Goal: Information Seeking & Learning: Learn about a topic

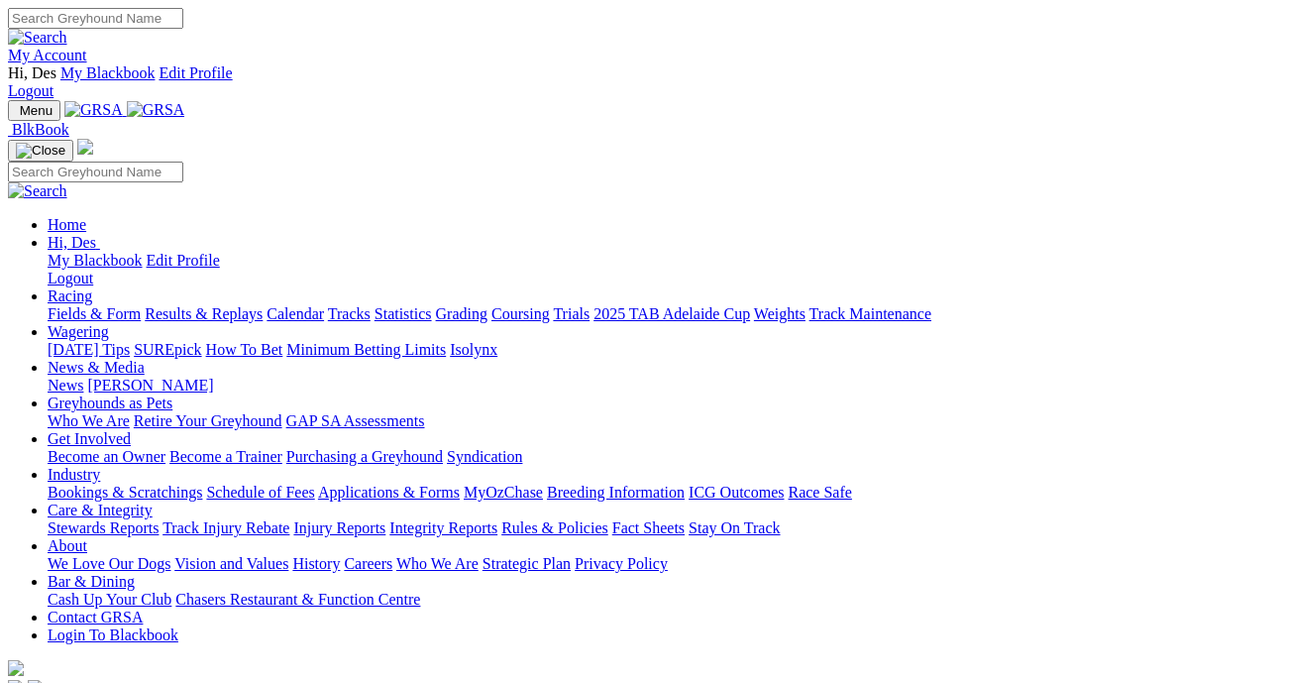
click at [242, 305] on link "Results & Replays" at bounding box center [204, 313] width 118 height 17
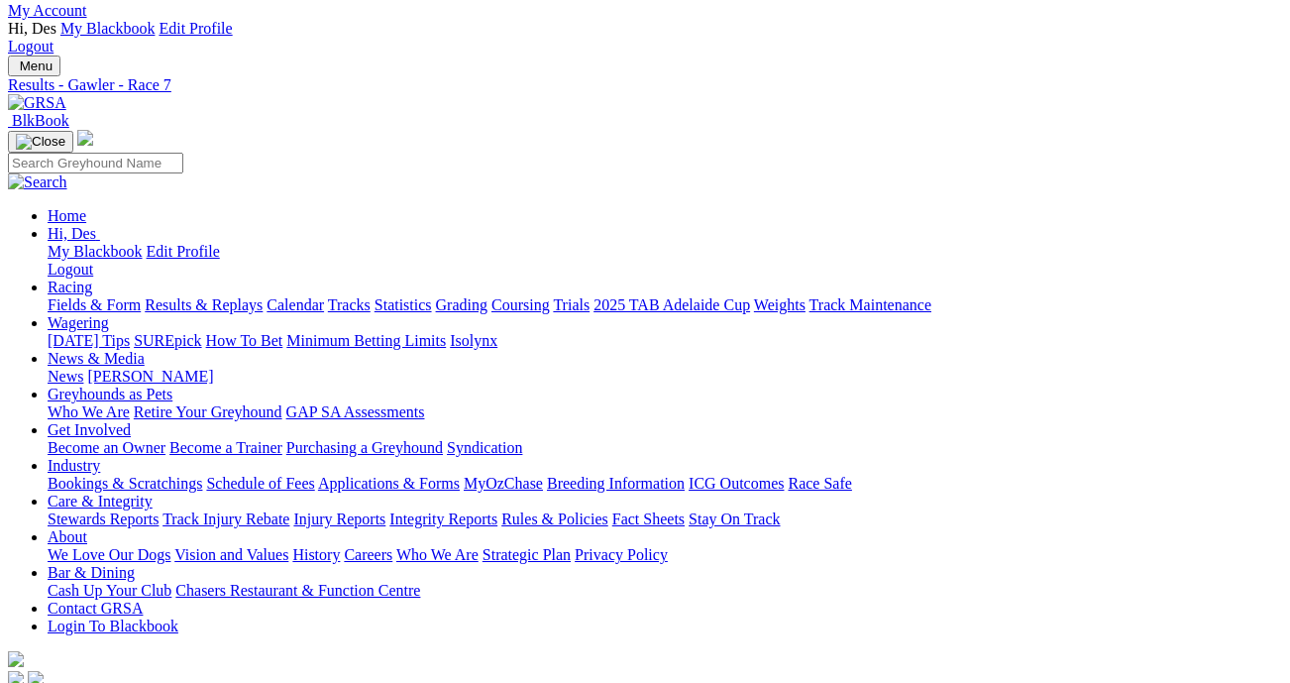
scroll to position [44, 0]
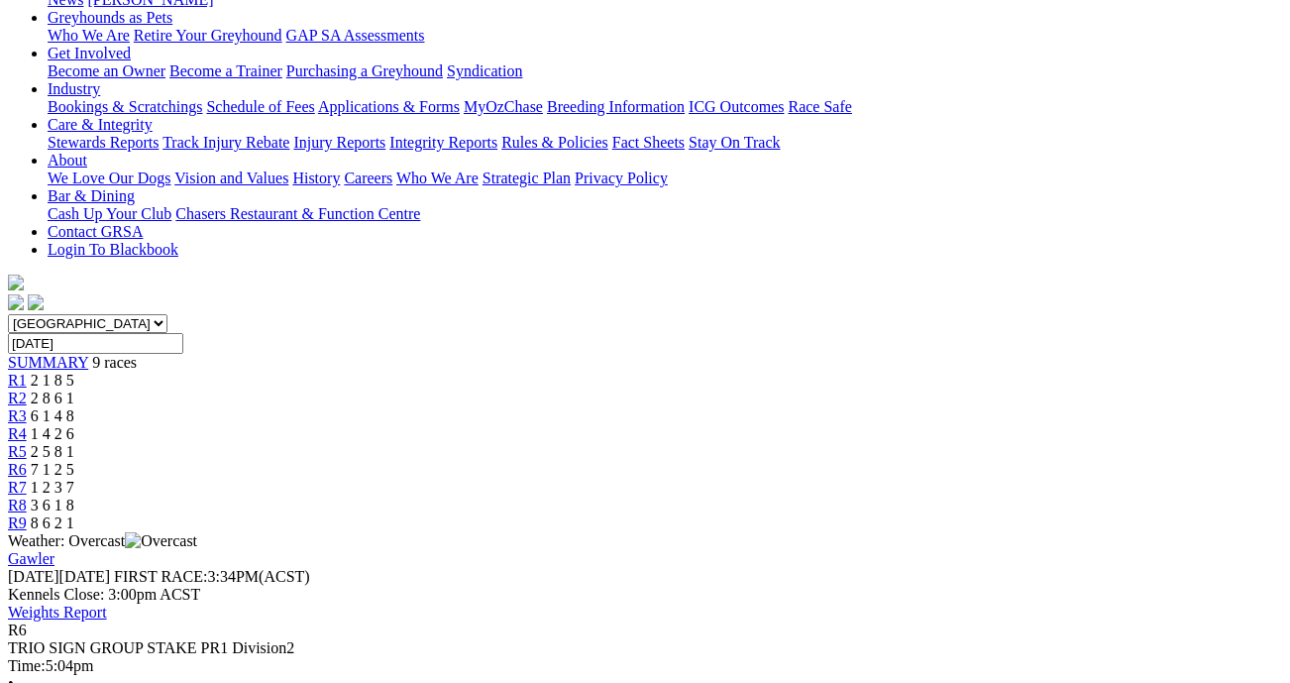
scroll to position [406, 0]
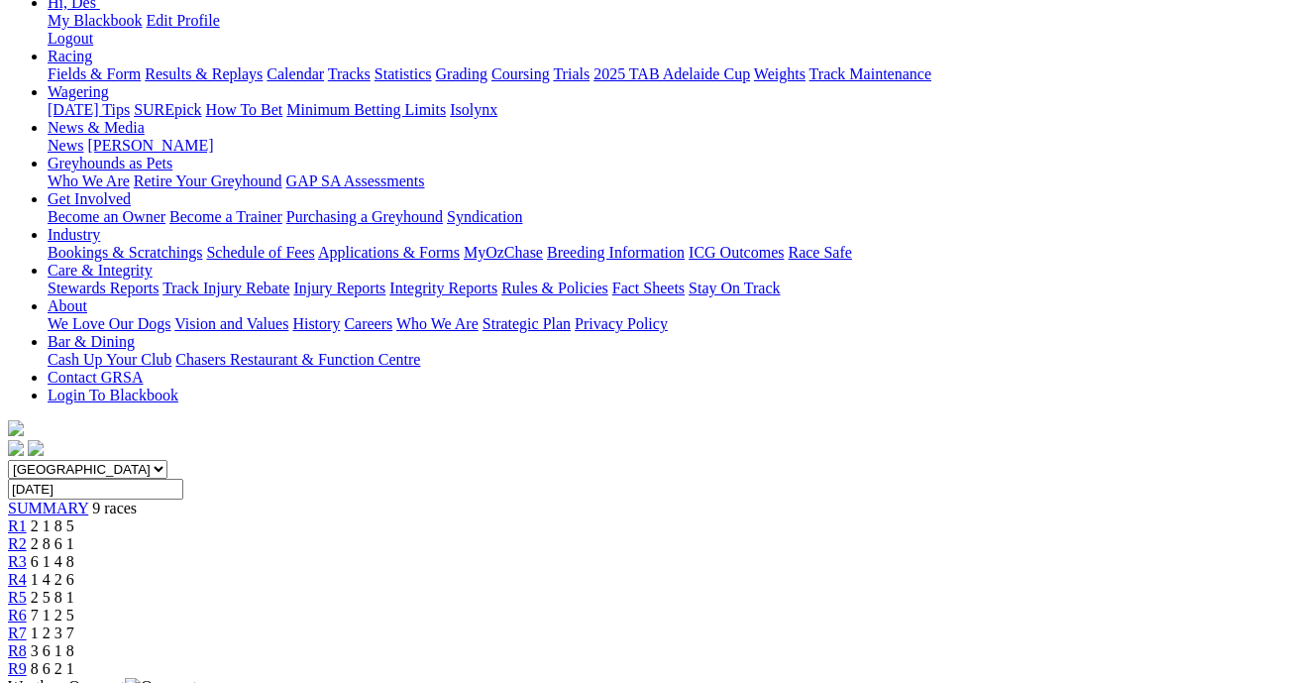
scroll to position [240, 0]
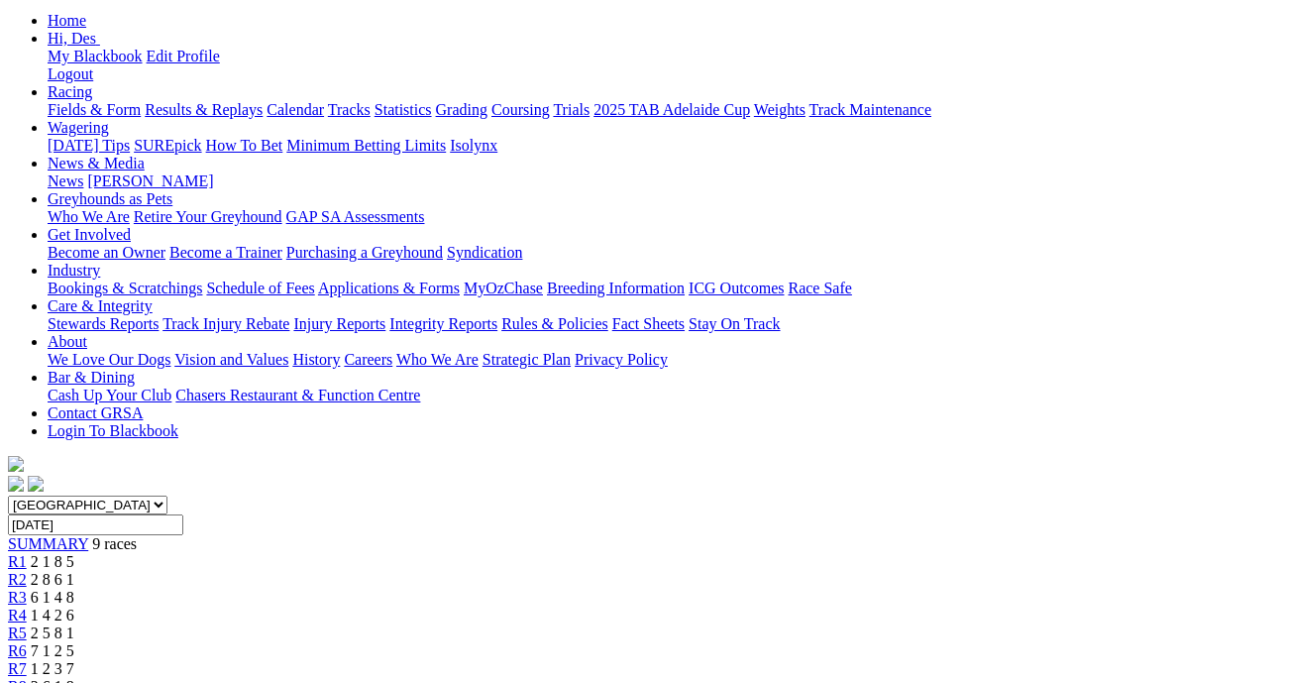
click at [27, 589] on span "R3" at bounding box center [17, 597] width 19 height 17
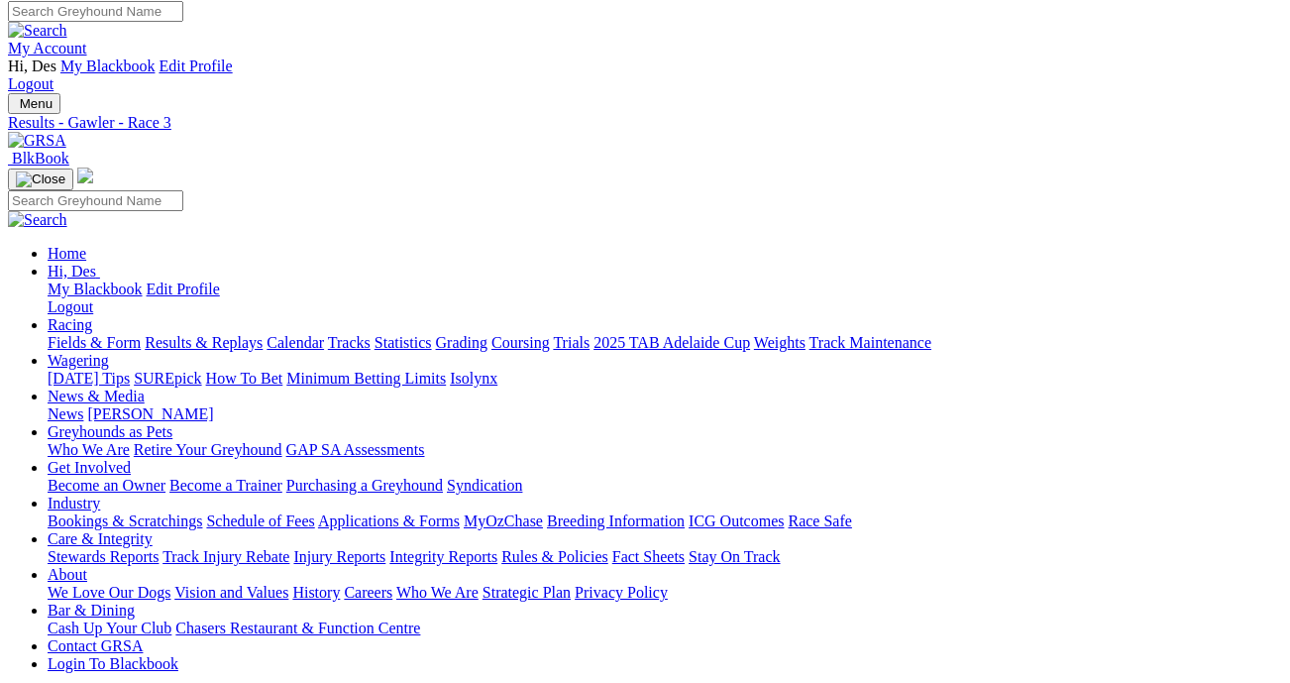
scroll to position [8, 0]
click at [105, 333] on link "Fields & Form" at bounding box center [94, 341] width 93 height 17
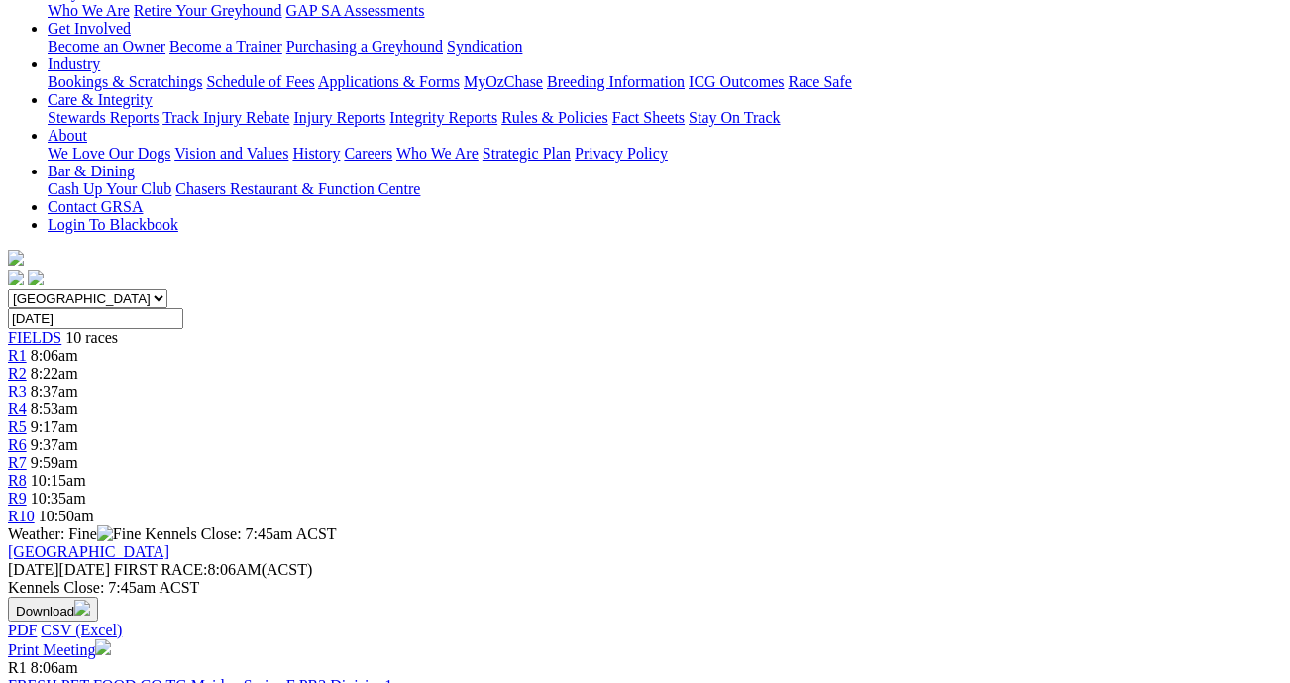
scroll to position [447, 0]
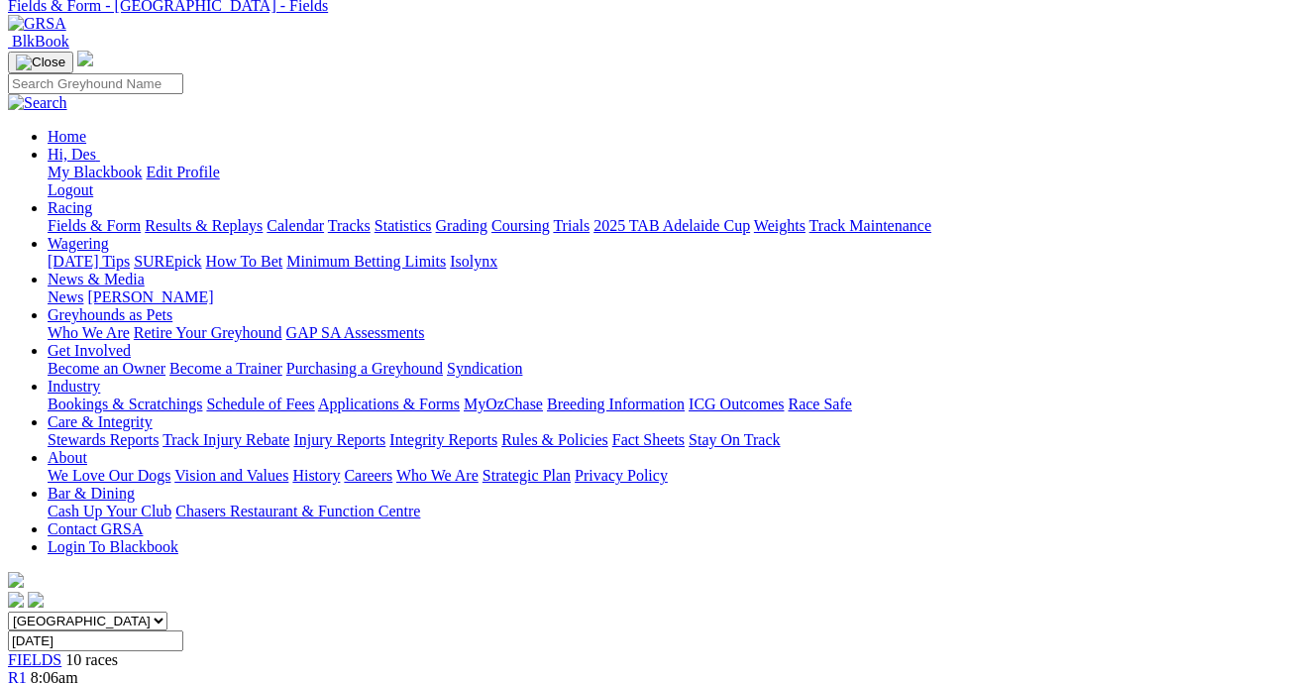
click at [108, 217] on link "Fields & Form" at bounding box center [94, 225] width 93 height 17
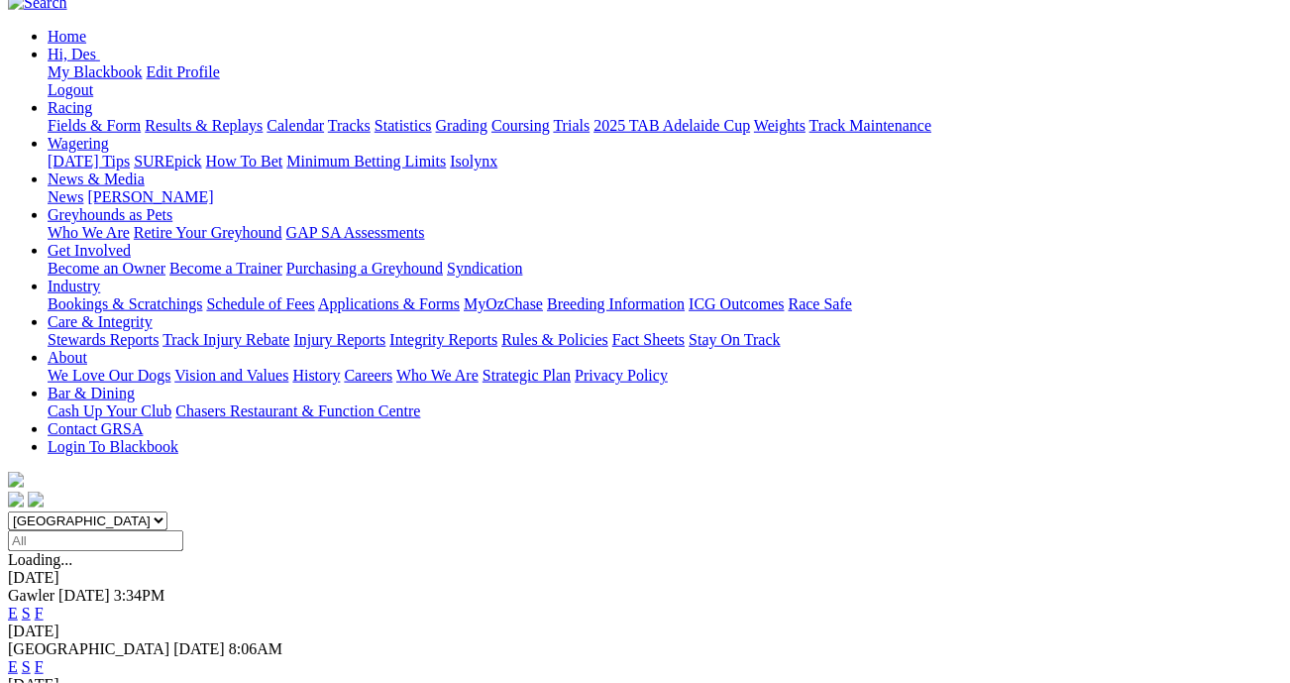
scroll to position [230, 0]
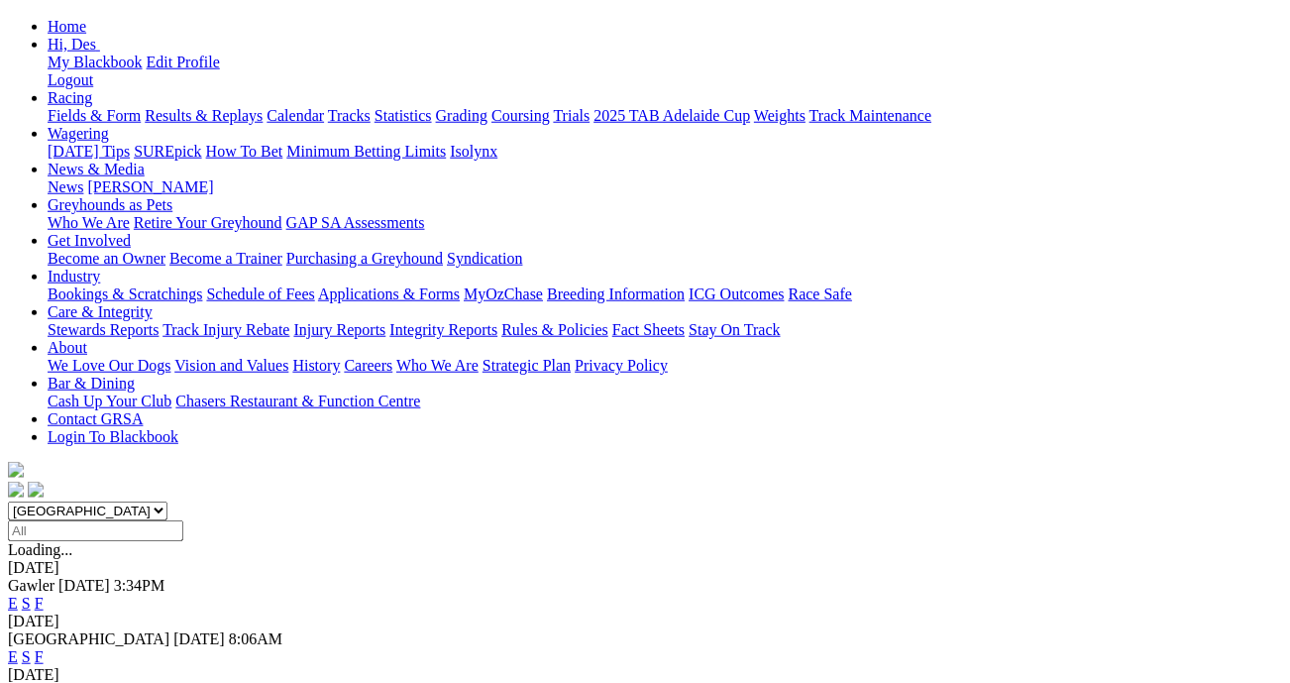
click at [18, 648] on link "E" at bounding box center [13, 656] width 10 height 17
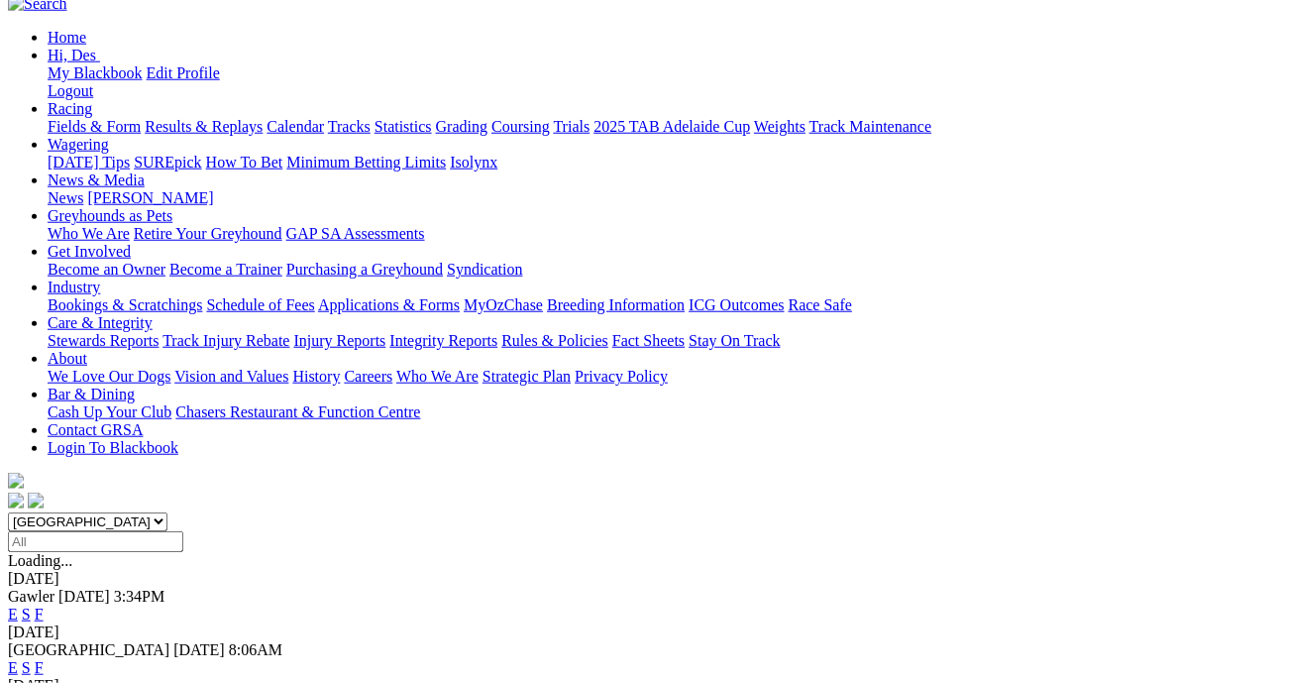
scroll to position [222, 0]
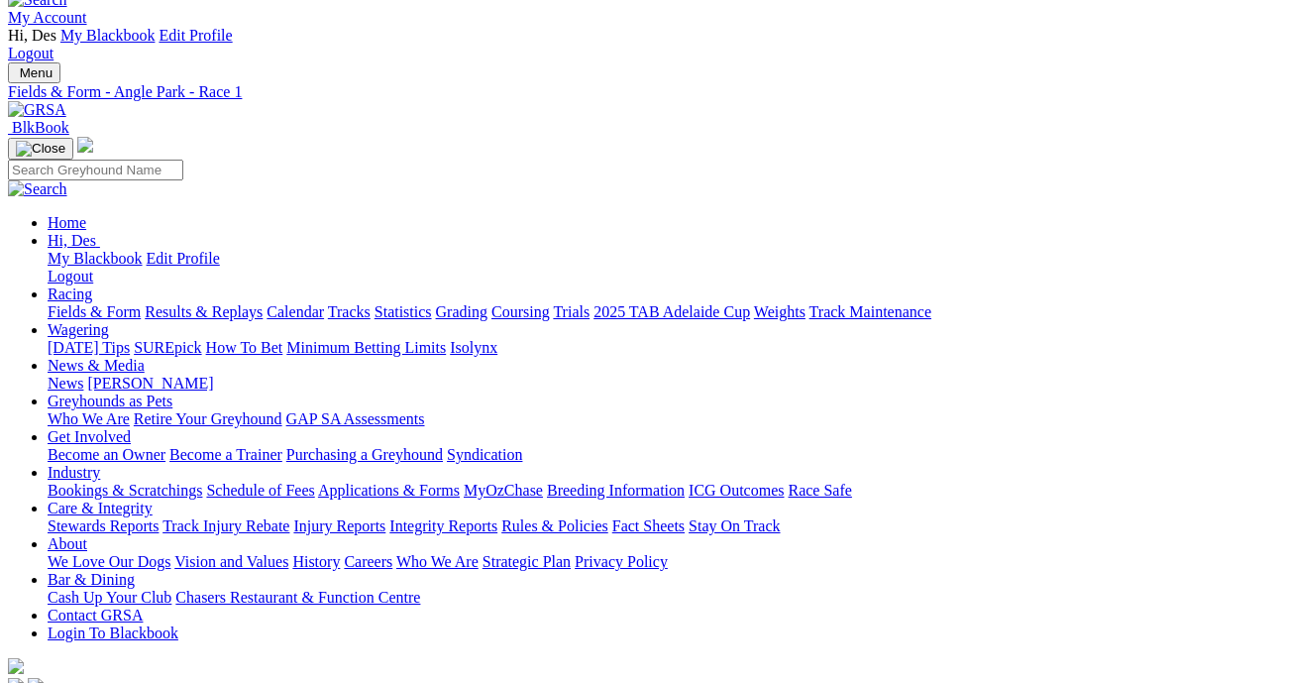
scroll to position [42, 0]
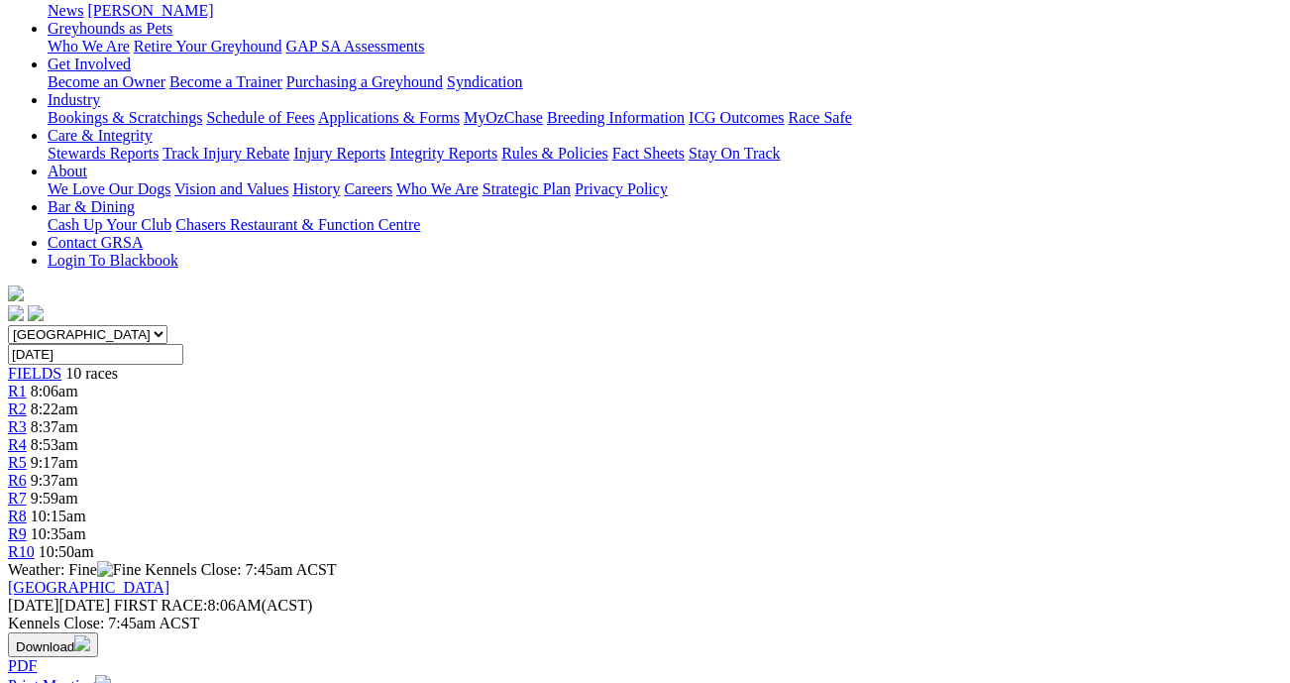
scroll to position [432, 0]
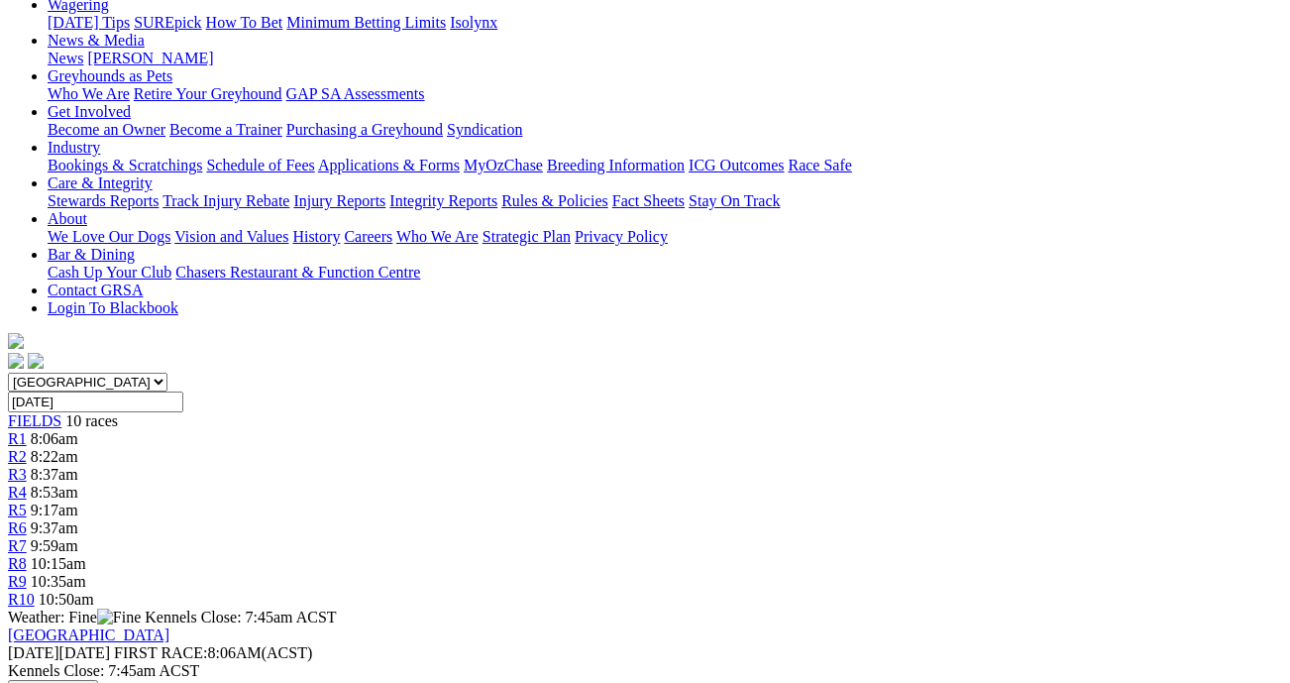
scroll to position [310, 1]
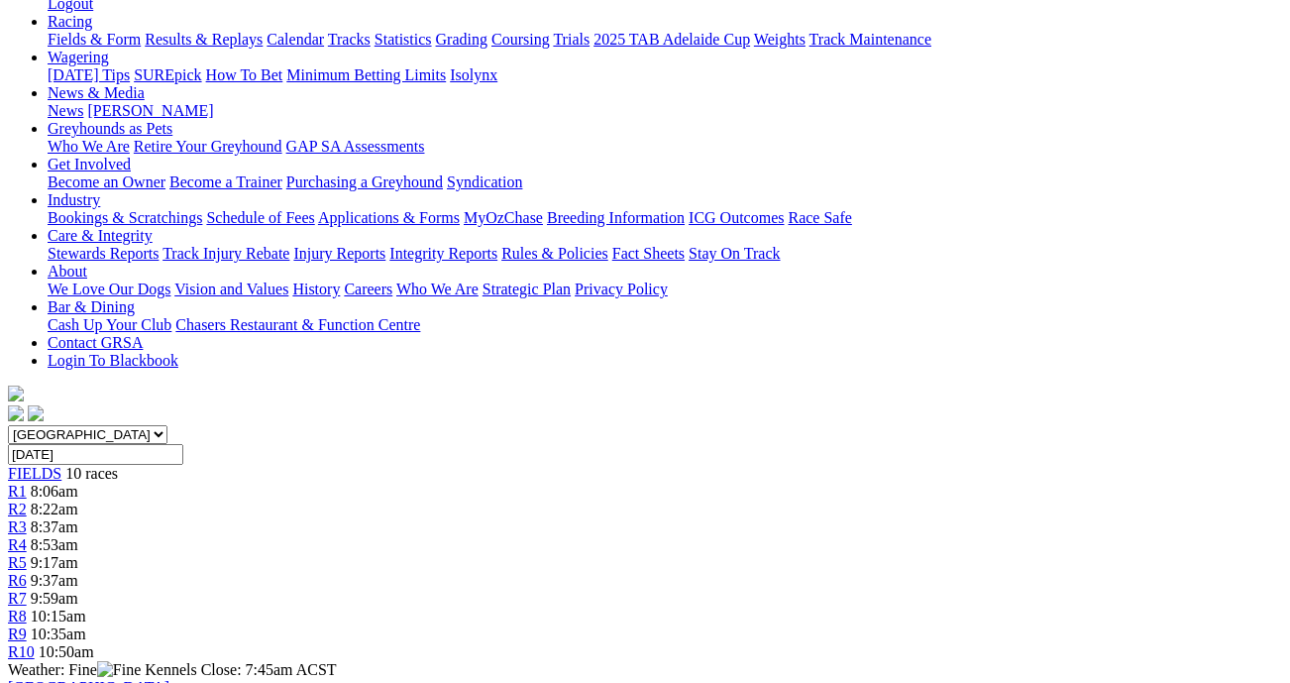
click at [78, 518] on span "8:37am" at bounding box center [55, 526] width 48 height 17
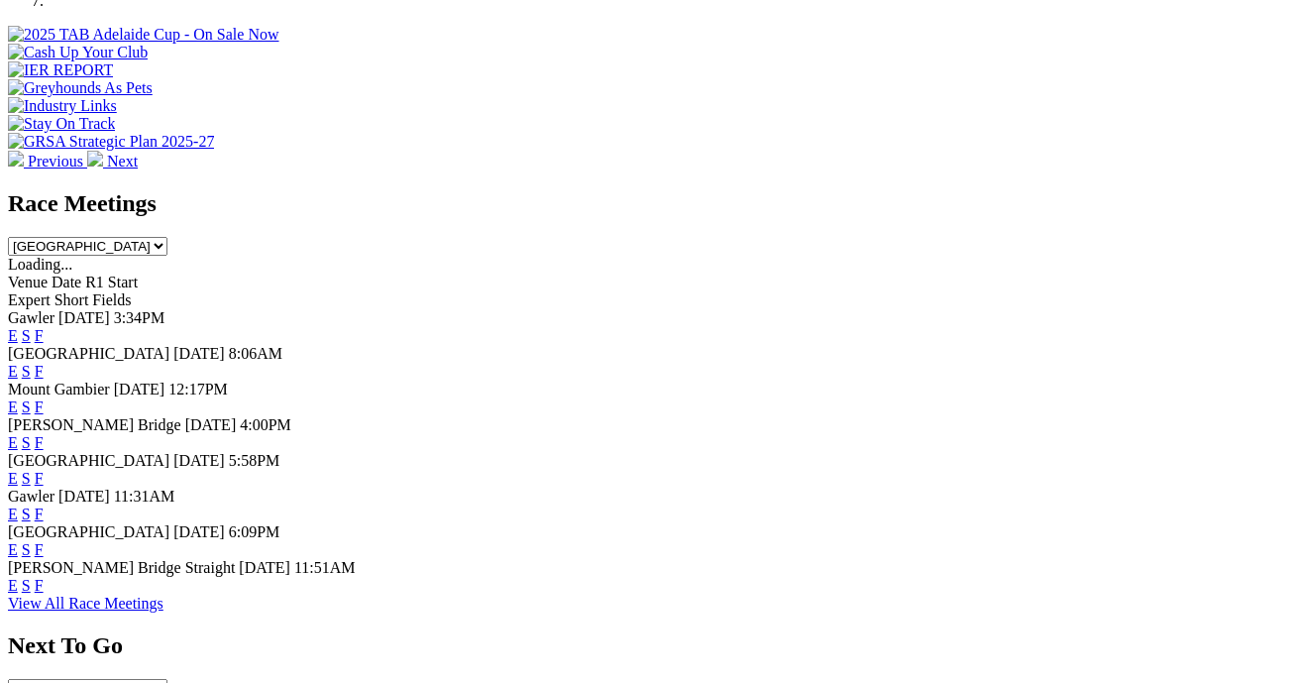
scroll to position [892, 0]
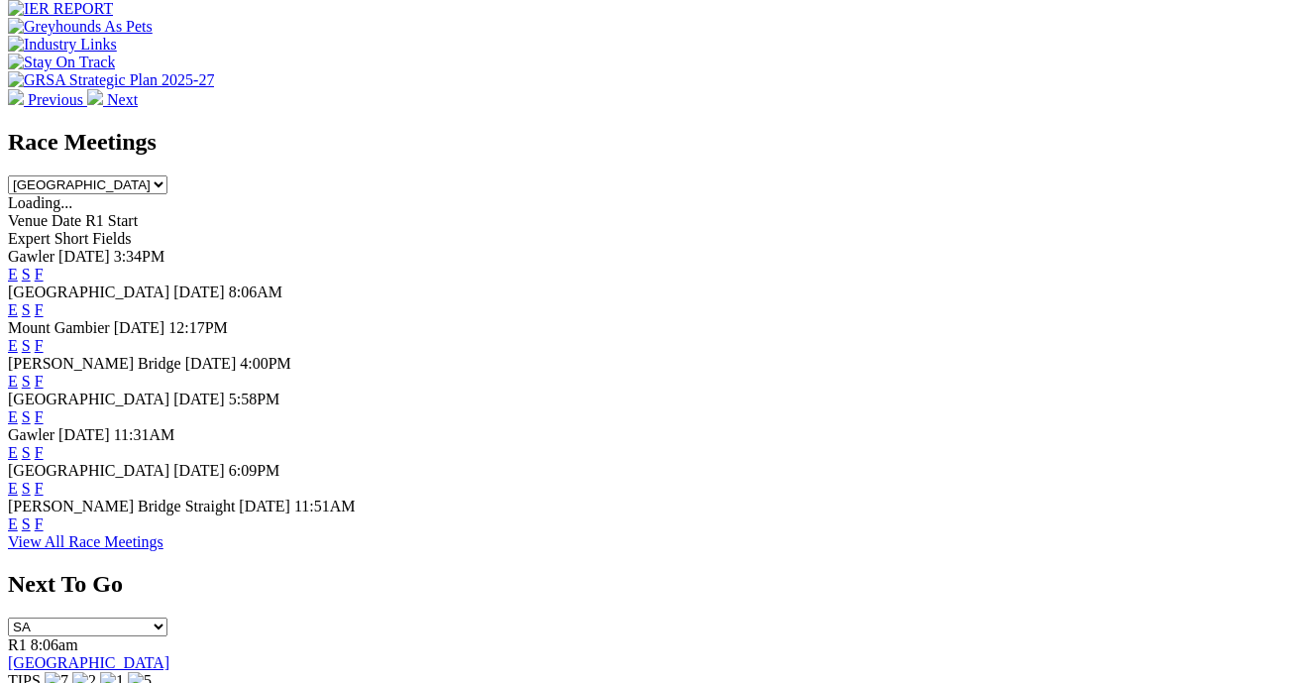
click at [44, 480] on link "F" at bounding box center [39, 488] width 9 height 17
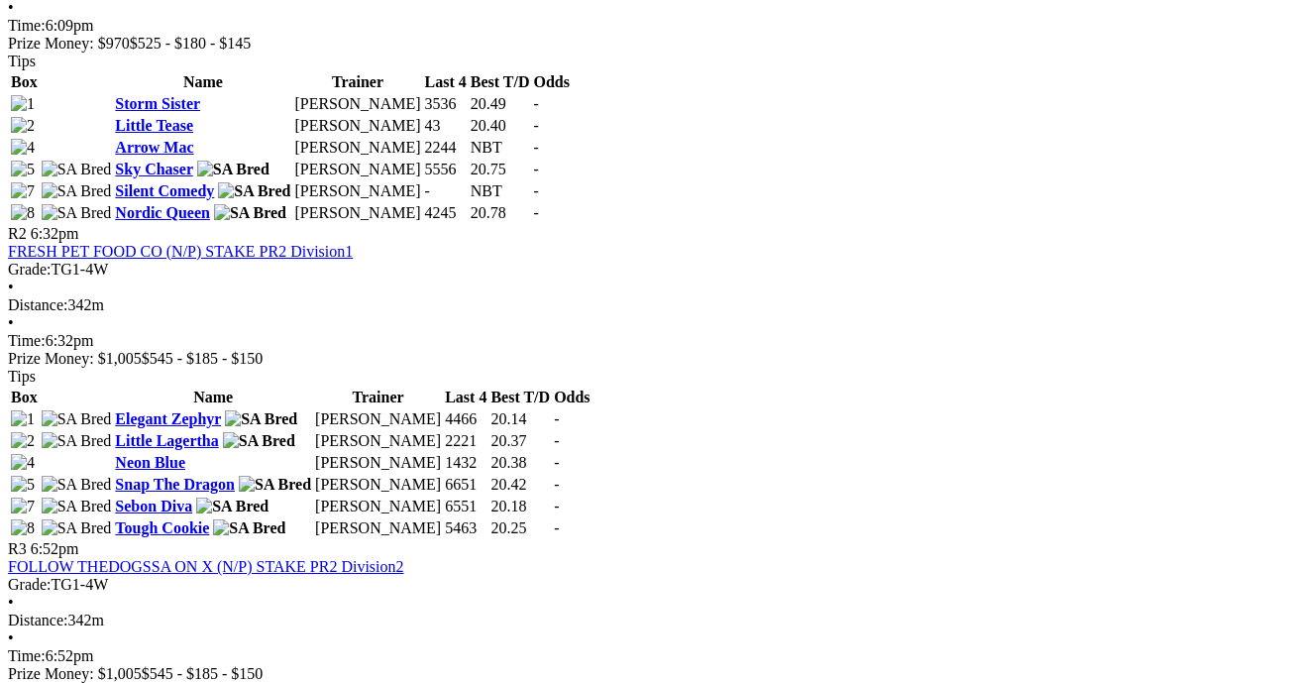
scroll to position [1194, 2]
